Goal: Transaction & Acquisition: Purchase product/service

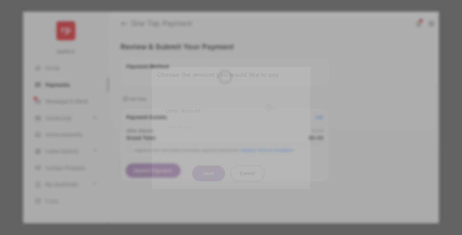
click at [219, 107] on div "Other Amount" at bounding box center [218, 110] width 107 height 11
type input "******"
click at [209, 165] on button "Save" at bounding box center [208, 173] width 33 height 16
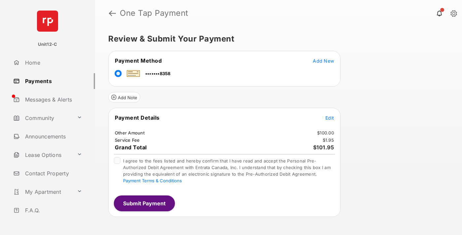
click at [330, 118] on span "Edit" at bounding box center [330, 118] width 9 height 6
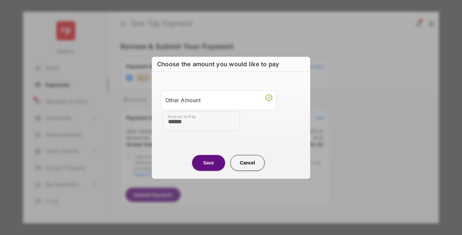
click at [209, 163] on button "Save" at bounding box center [208, 163] width 33 height 16
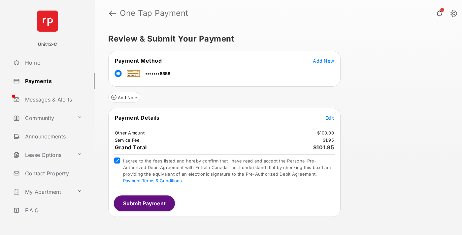
click at [144, 203] on button "Submit Payment" at bounding box center [144, 204] width 61 height 16
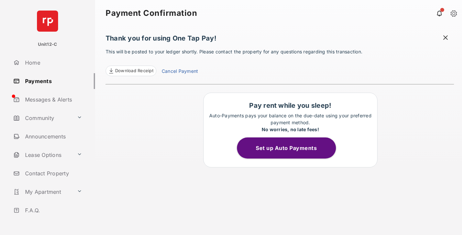
click at [446, 38] on span at bounding box center [445, 38] width 7 height 8
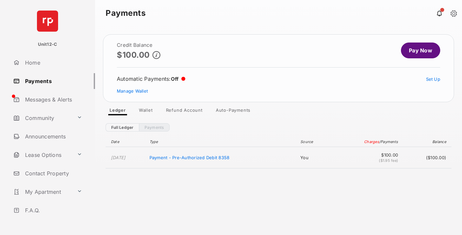
click at [132, 91] on link "Manage Wallet" at bounding box center [132, 90] width 31 height 5
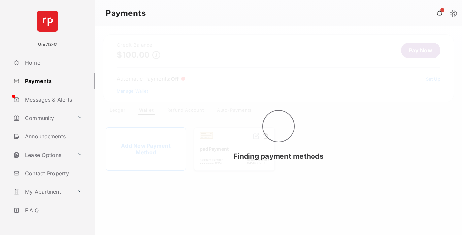
click at [266, 137] on button at bounding box center [265, 137] width 7 height 8
